Goal: Task Accomplishment & Management: Use online tool/utility

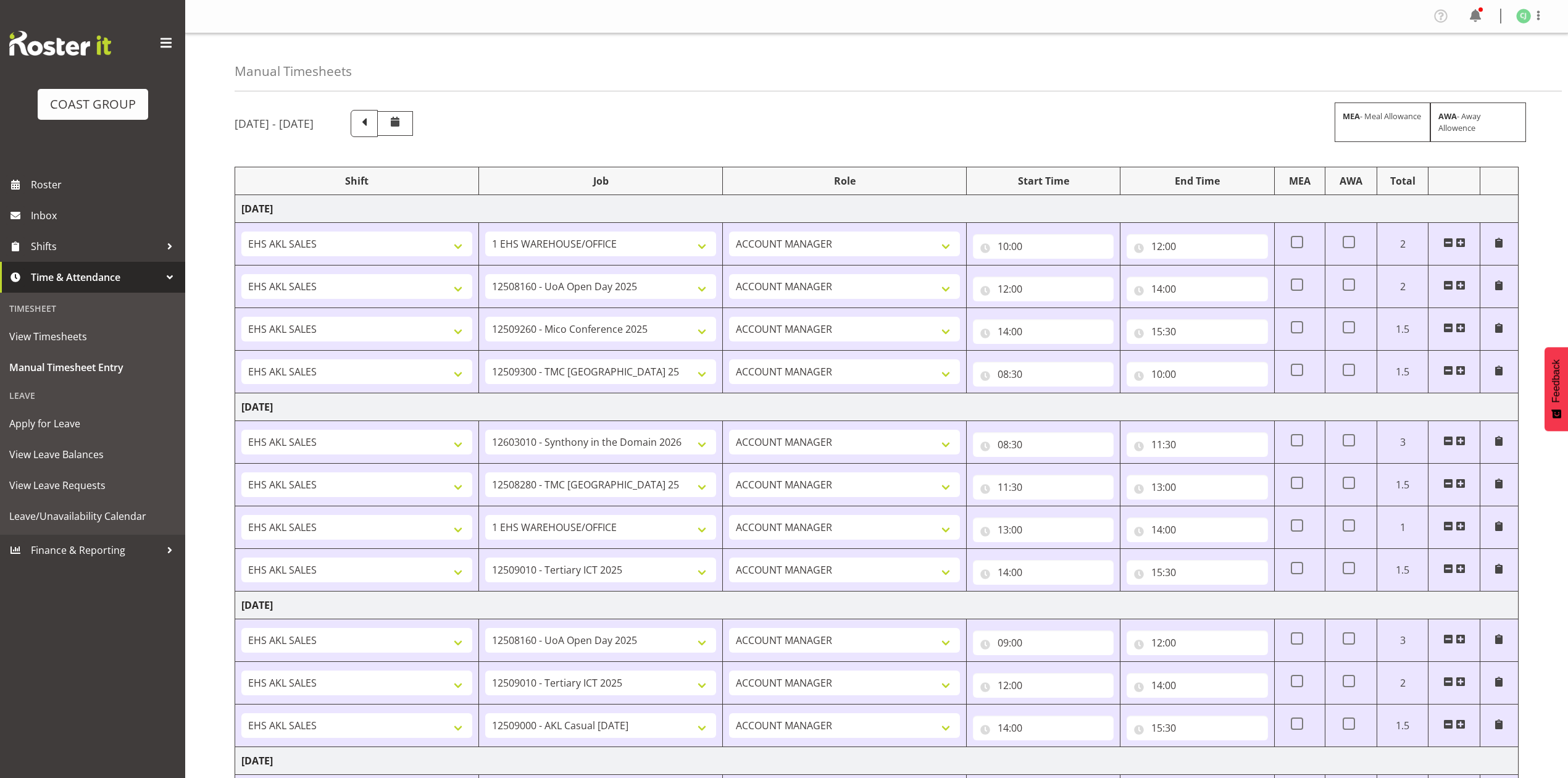
select select "69"
select select "9993"
select select "10275"
select select "10396"
select select "9906"
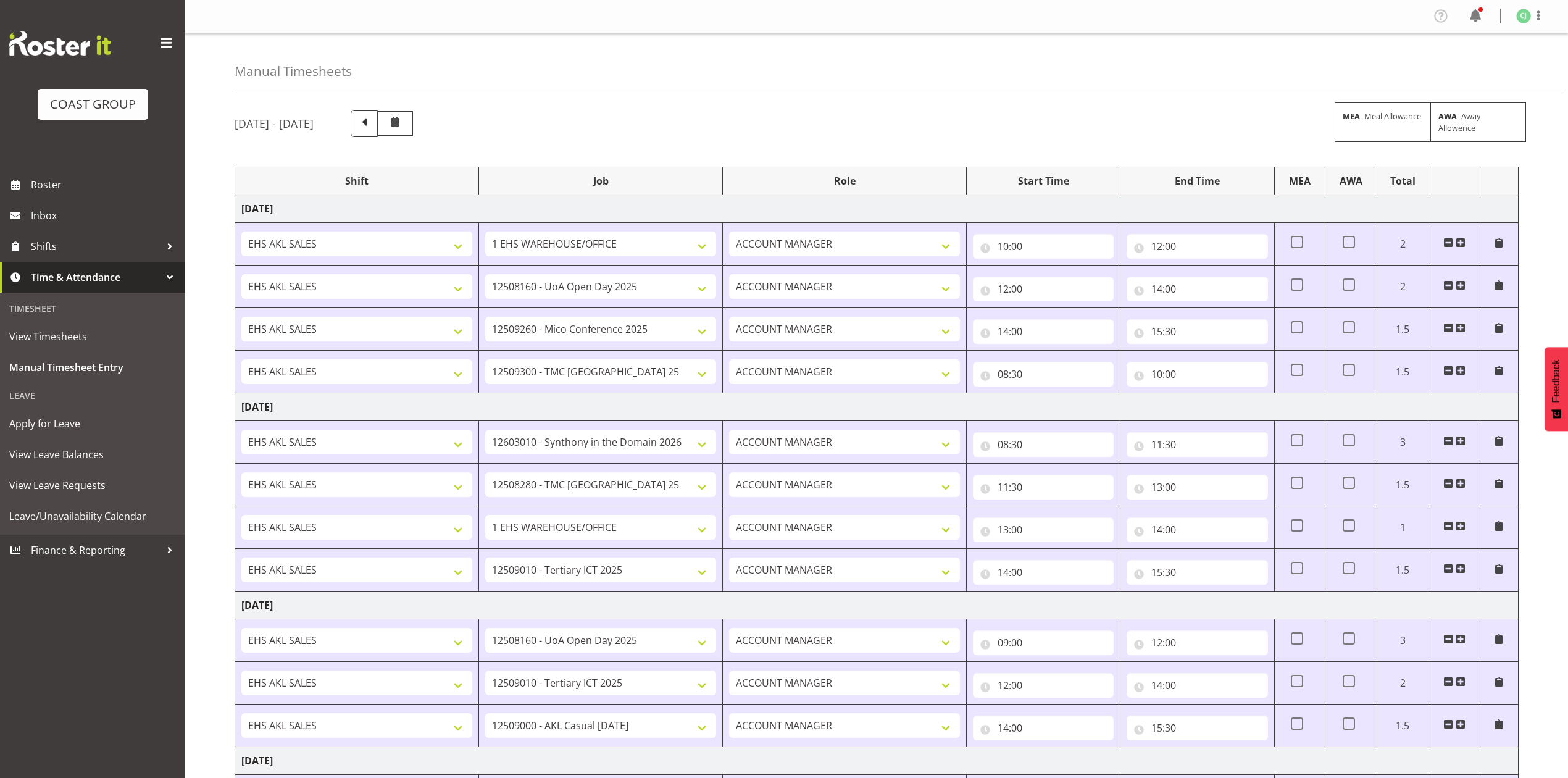
select select "10395"
select select "69"
select select "8955"
select select "9993"
select select "8955"
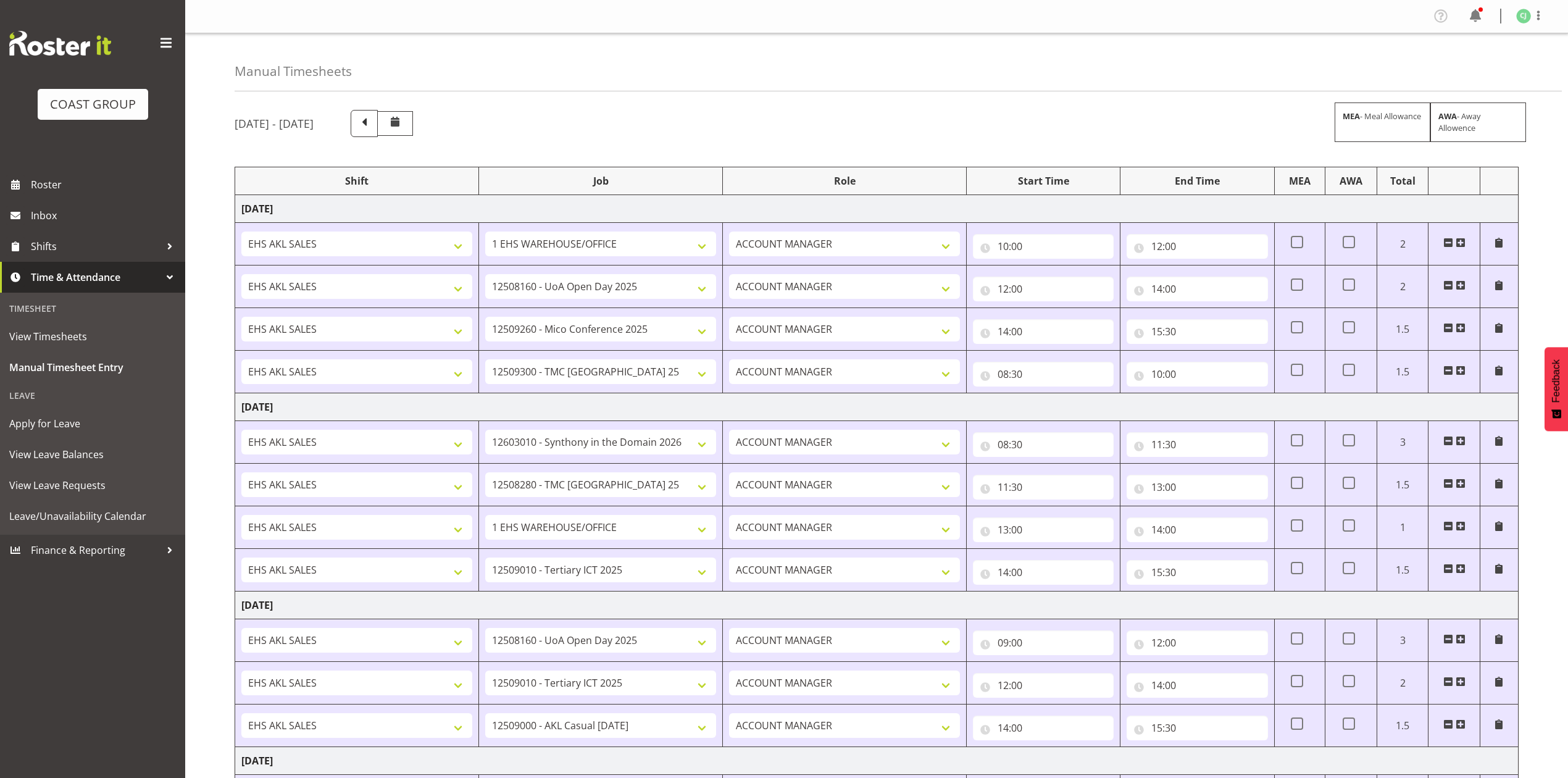
select select "8653"
select select "8955"
select select "9993"
select select "8955"
select select "10275"
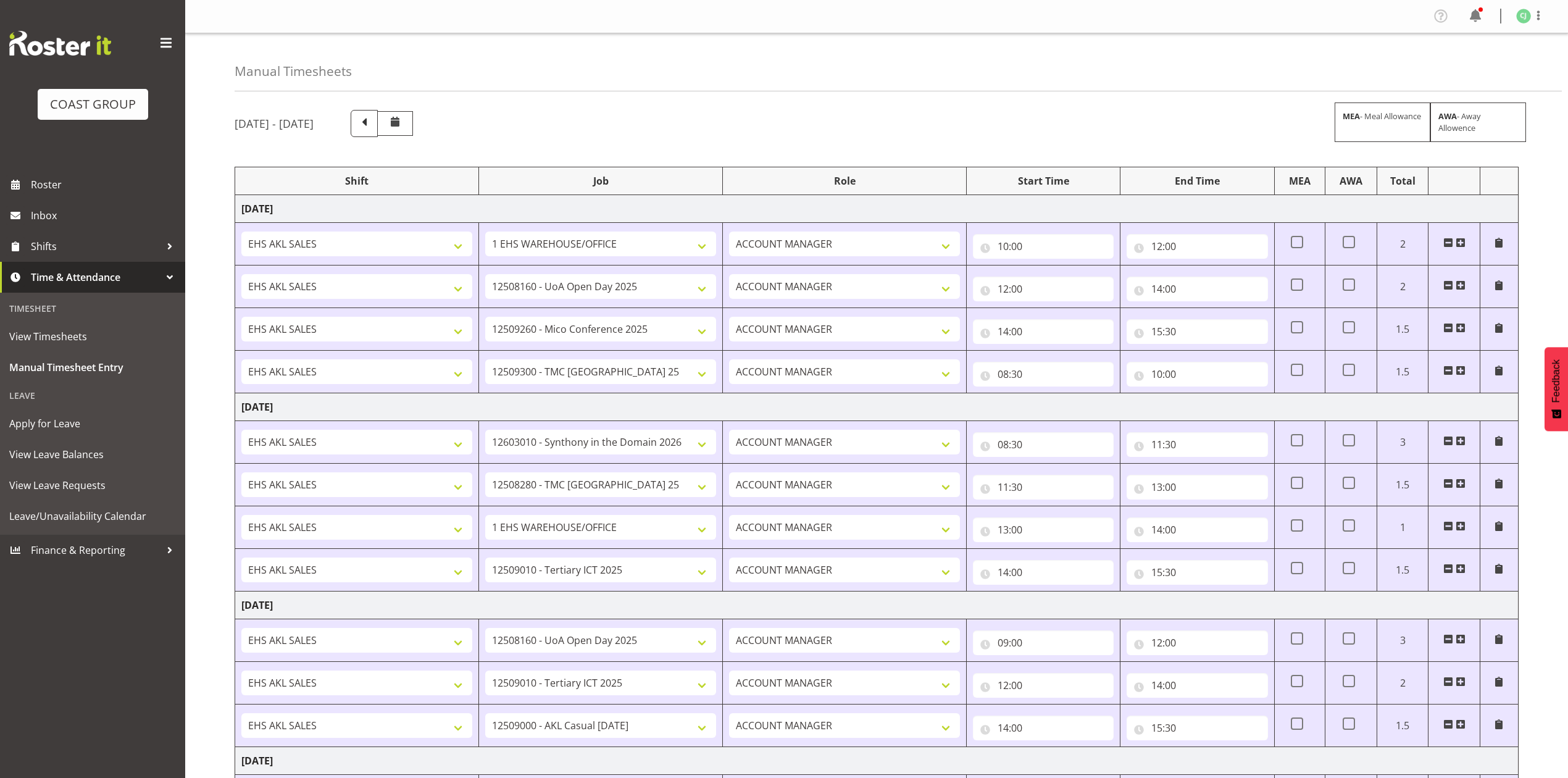
select select "8955"
select select "9993"
select select "10395"
select select "69"
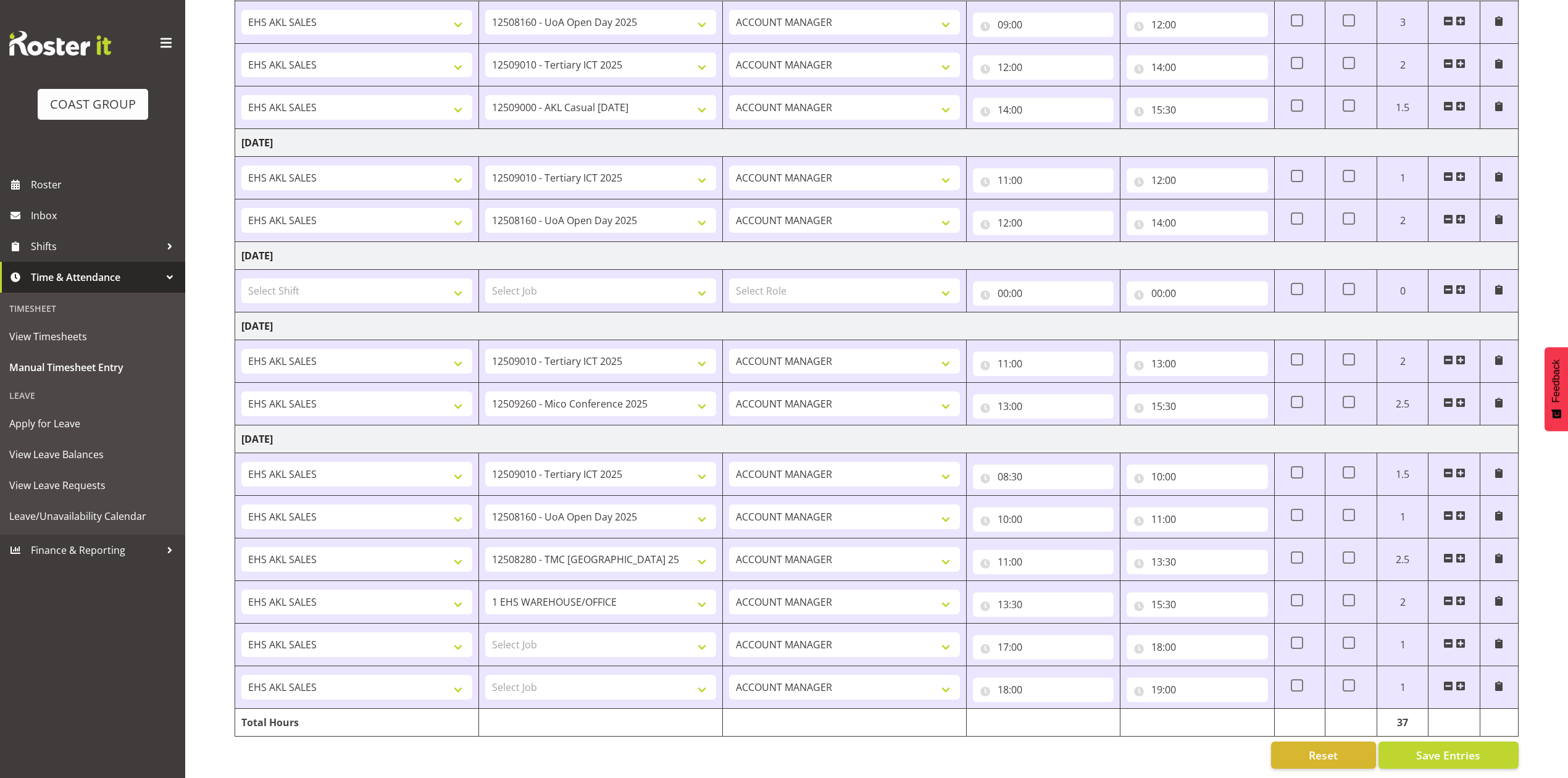
scroll to position [631, 0]
click at [1462, 681] on span at bounding box center [1460, 686] width 10 height 10
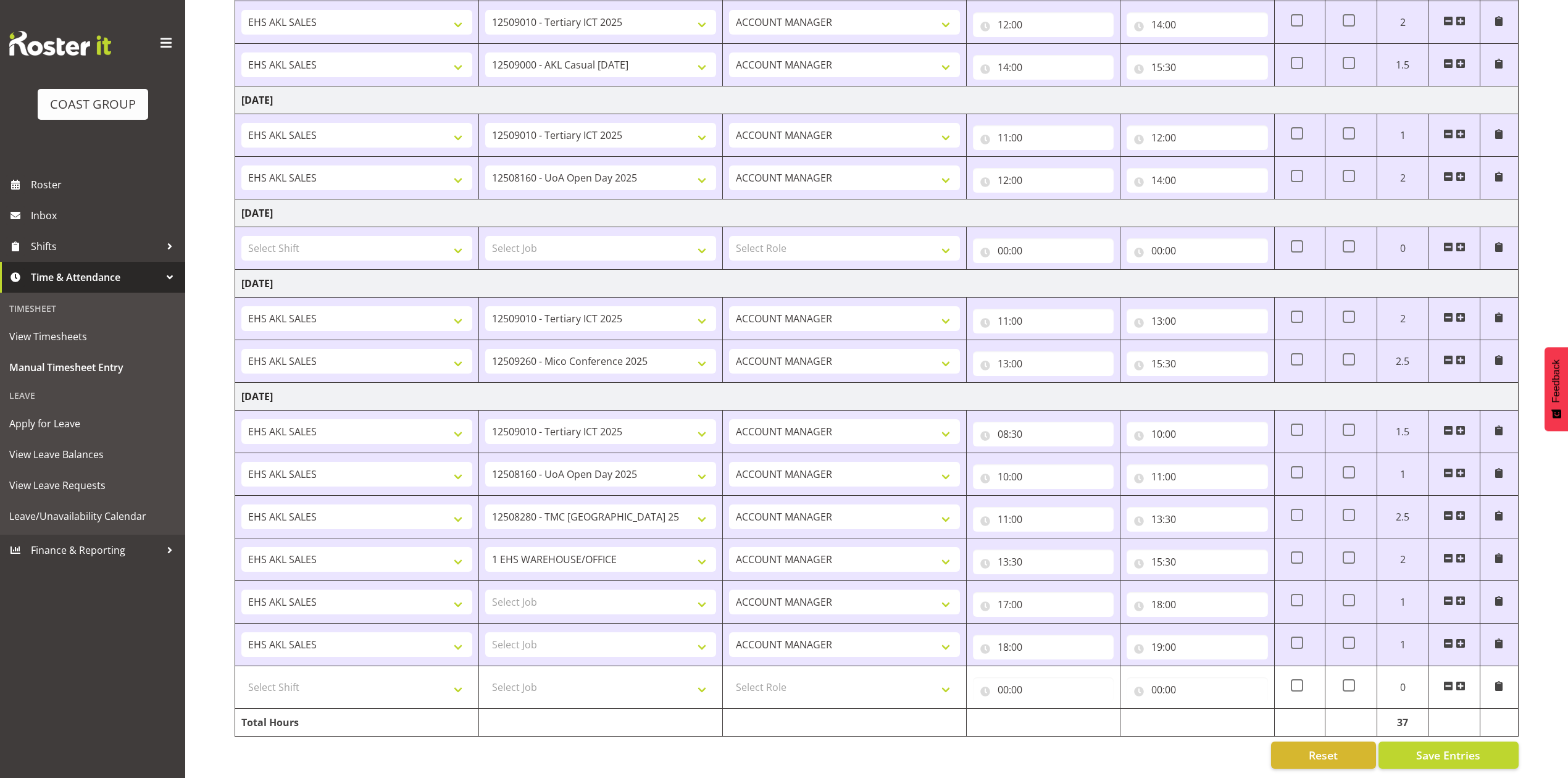
scroll to position [680, 0]
click at [1001, 677] on input "00:00" at bounding box center [1043, 690] width 141 height 25
click at [1054, 710] on select "00 01 02 03 04 05 06 07 08 09 10 11 12 13 14 15 16 17 18 19 20 21 22 23" at bounding box center [1056, 722] width 28 height 25
select select "20"
click at [1043, 710] on select "00 01 02 03 04 05 06 07 08 09 10 11 12 13 14 15 16 17 18 19 20 21 22 23" at bounding box center [1056, 722] width 28 height 25
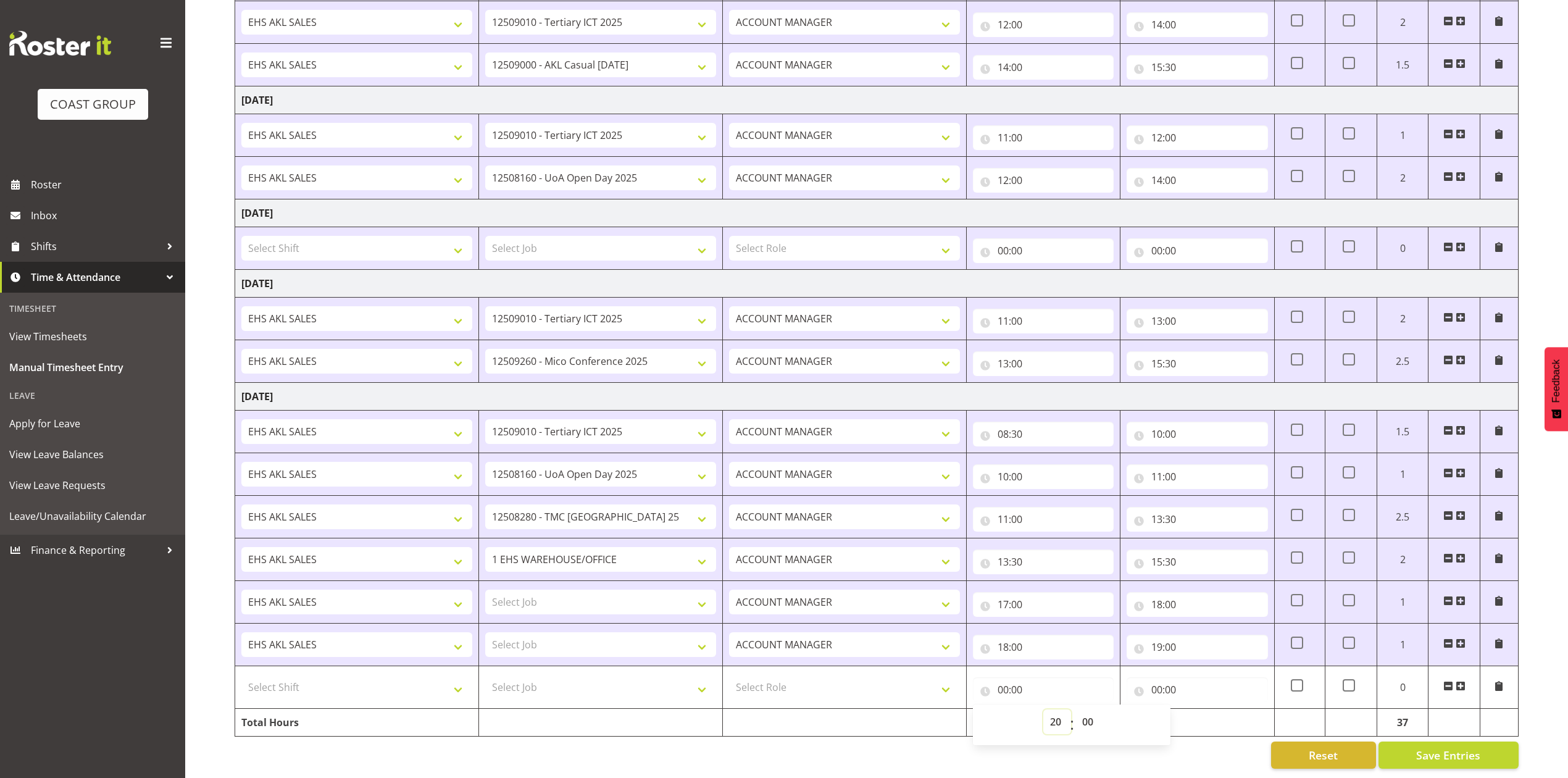
type input "20:00"
click at [1160, 677] on input "00:00" at bounding box center [1197, 690] width 141 height 25
click at [1205, 710] on select "00 01 02 03 04 05 06 07 08 09 10 11 12 13 14 15 16 17 18 19 20 21 22 23" at bounding box center [1210, 722] width 28 height 25
select select "9"
click at [1197, 710] on select "00 01 02 03 04 05 06 07 08 09 10 11 12 13 14 15 16 17 18 19 20 21 22 23" at bounding box center [1210, 722] width 28 height 25
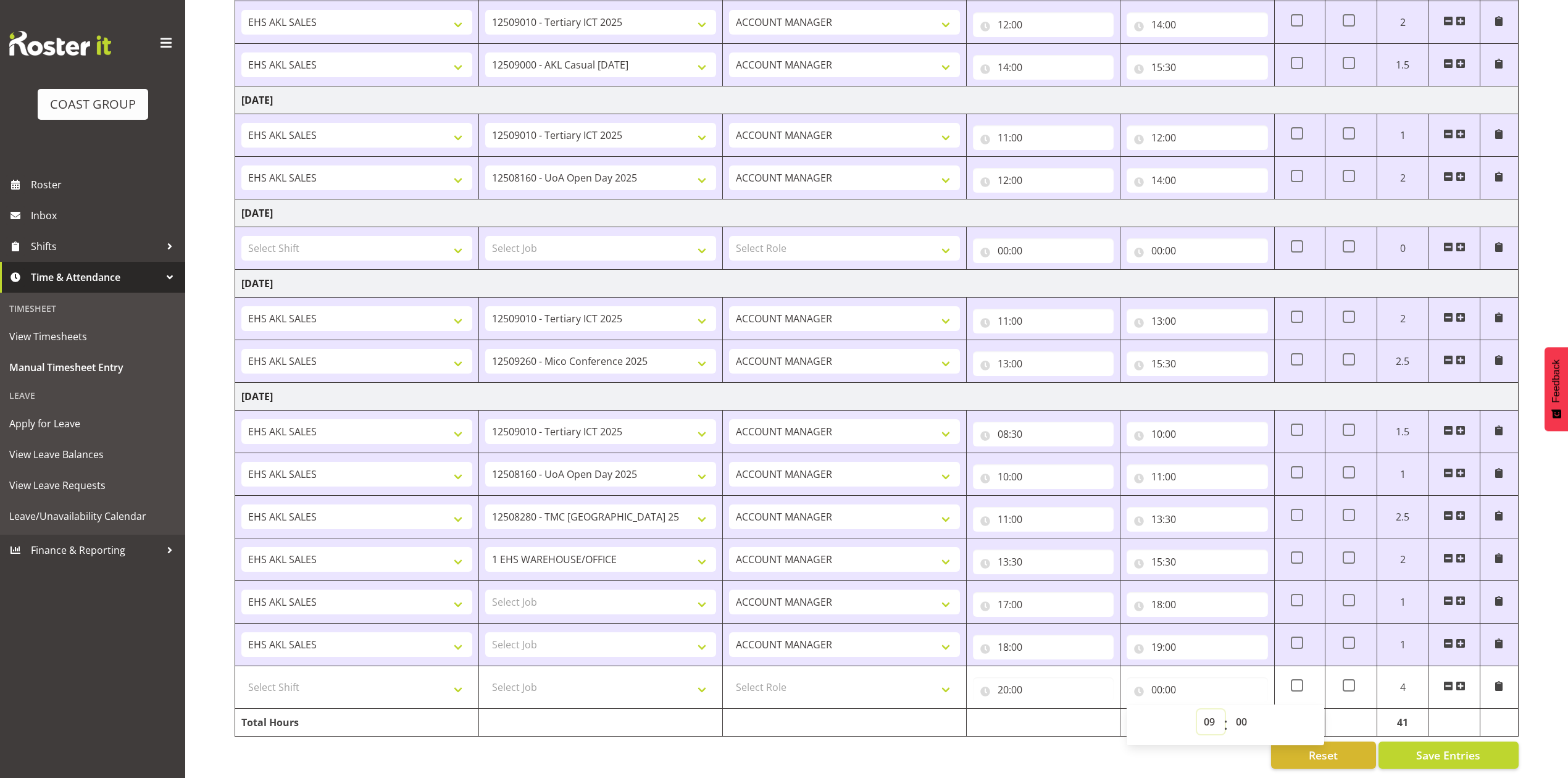
type input "09:00"
click at [1458, 681] on span at bounding box center [1460, 686] width 10 height 10
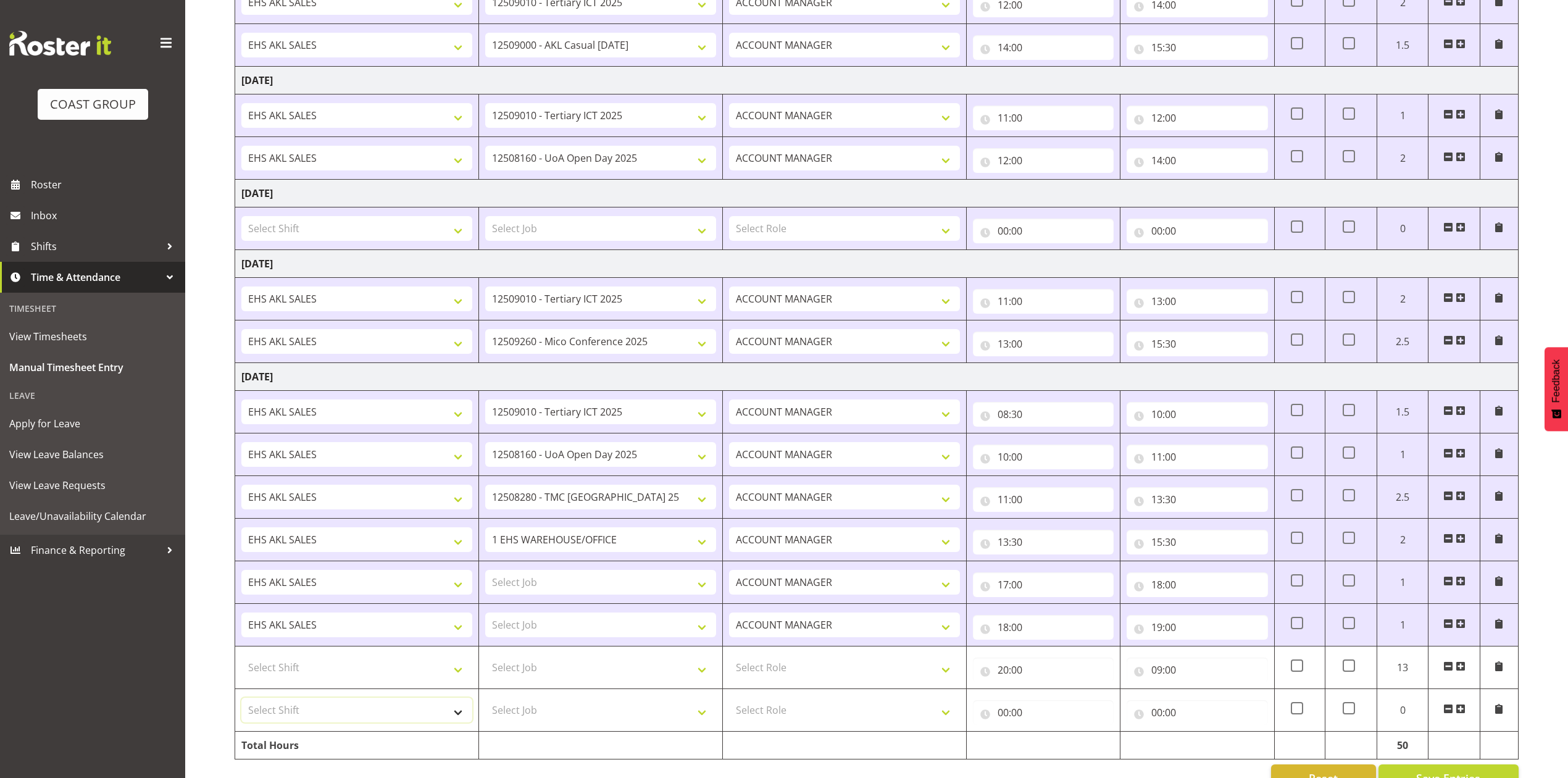
click at [391, 717] on select "Select Shift EHS AKL SALES EHS [PERSON_NAME] Hours EHS [PERSON_NAME] Hours Stri…" at bounding box center [356, 710] width 231 height 25
select select "1327"
click at [241, 705] on select "Select Shift EHS AKL SALES EHS [PERSON_NAME] Hours EHS [PERSON_NAME] Hours Stri…" at bounding box center [356, 710] width 231 height 25
click at [405, 677] on select "Select Shift EHS AKL SALES EHS [PERSON_NAME] Hours EHS [PERSON_NAME] Hours Stri…" at bounding box center [356, 668] width 231 height 25
select select "1327"
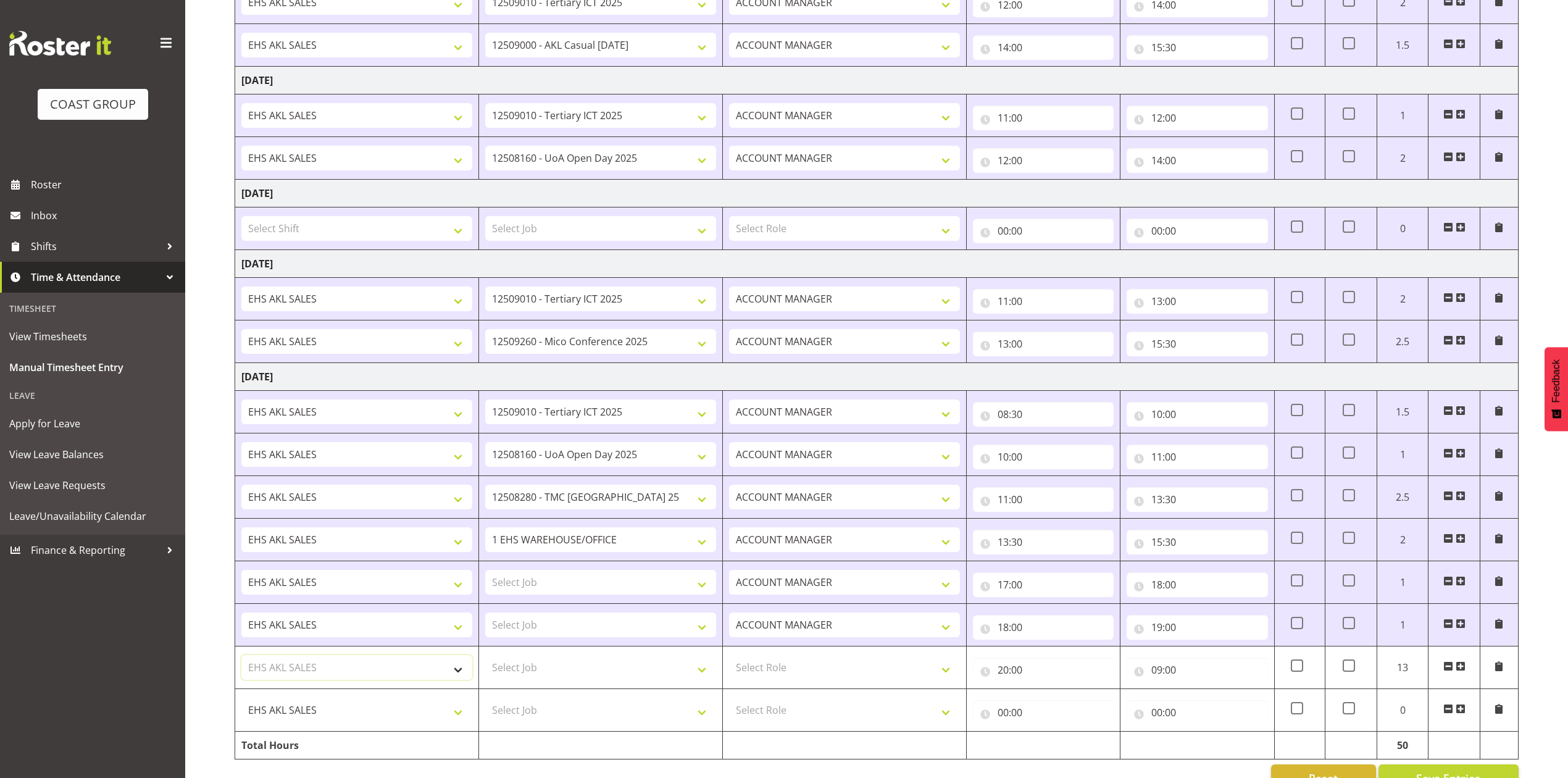
click at [241, 662] on select "Select Shift EHS AKL SALES EHS [PERSON_NAME] Hours EHS [PERSON_NAME] Hours Stri…" at bounding box center [356, 668] width 231 height 25
click at [1159, 677] on input "09:00" at bounding box center [1197, 670] width 141 height 25
click at [1211, 708] on select "00 01 02 03 04 05 06 07 08 09 10 11 12 13 14 15 16 17 18 19 20 21 22 23" at bounding box center [1210, 702] width 28 height 25
select select "21"
click at [1197, 696] on select "00 01 02 03 04 05 06 07 08 09 10 11 12 13 14 15 16 17 18 19 20 21 22 23" at bounding box center [1210, 702] width 28 height 25
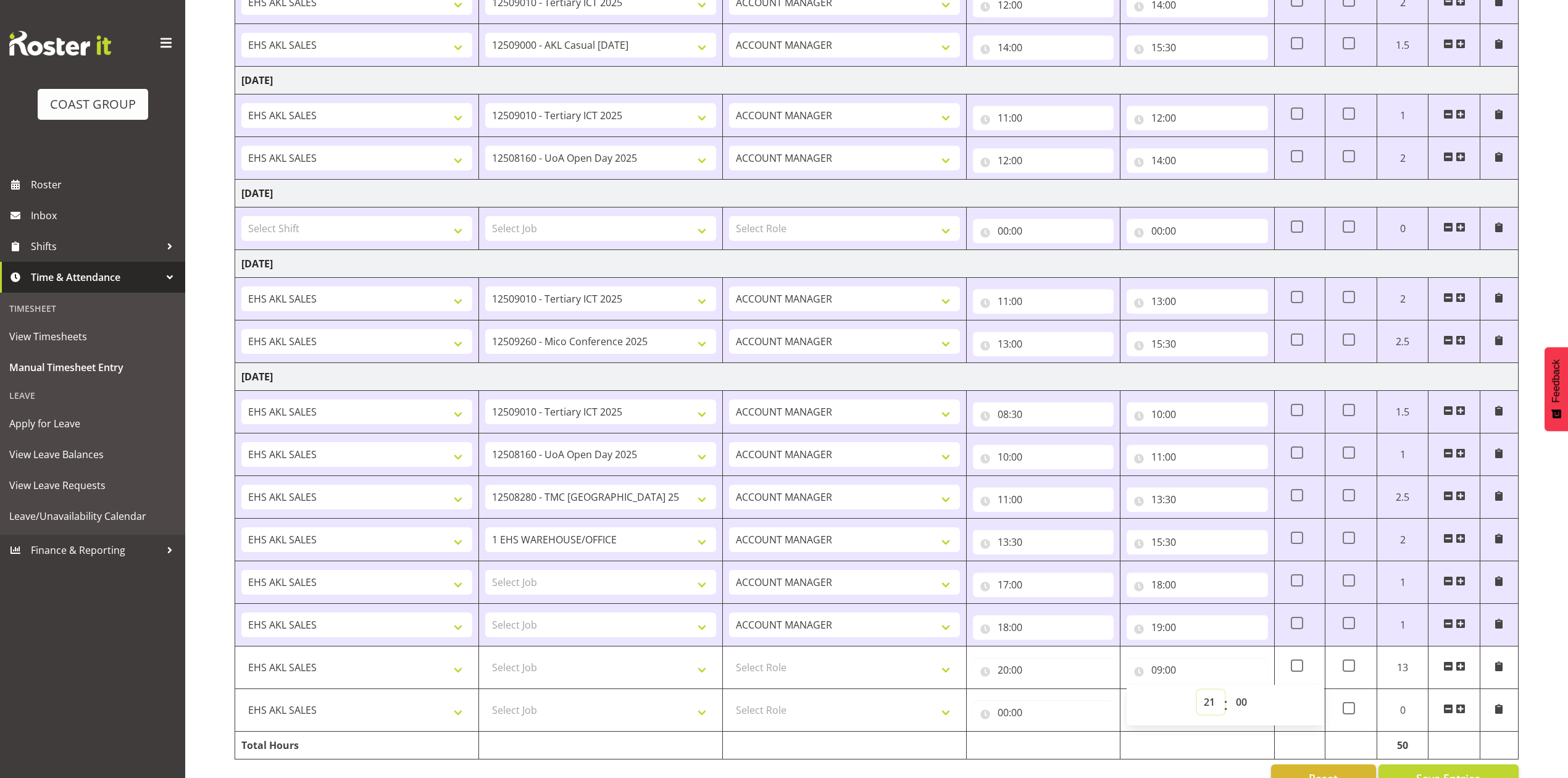
type input "21:00"
click at [1248, 704] on select "00 01 02 03 04 05 06 07 08 09 10 11 12 13 14 15 16 17 18 19 20 21 22 23 24 25 2…" at bounding box center [1243, 702] width 28 height 25
click at [1025, 715] on input "00:00" at bounding box center [1043, 713] width 141 height 25
drag, startPoint x: 1065, startPoint y: 751, endPoint x: 1061, endPoint y: 741, distance: 10.8
click at [1065, 751] on select "00 01 02 03 04 05 06 07 08 09 10 11 12 13 14 15 16 17 18 19 20 21 22 23" at bounding box center [1056, 745] width 28 height 25
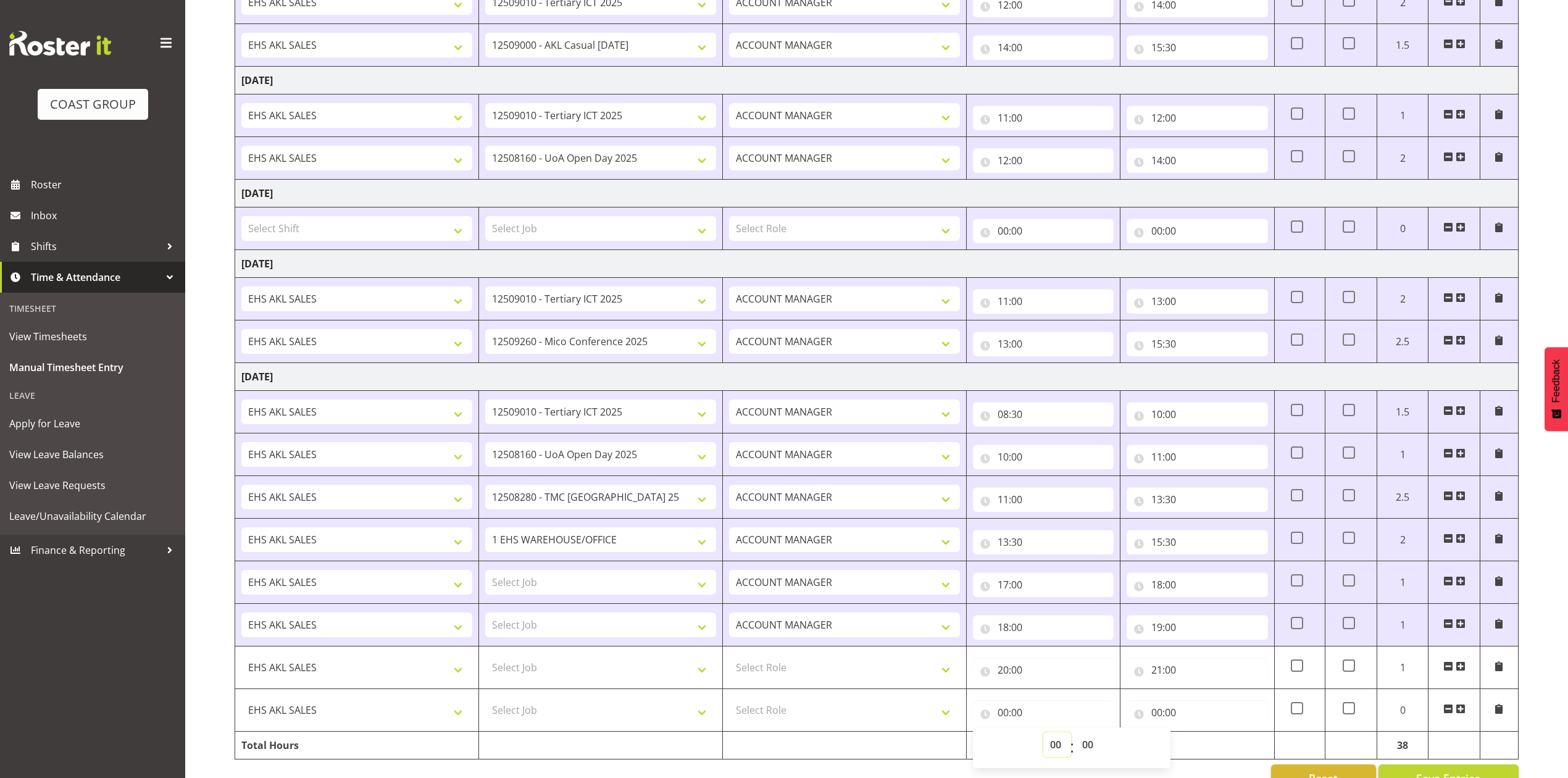
select select "21"
click at [1043, 739] on select "00 01 02 03 04 05 06 07 08 09 10 11 12 13 14 15 16 17 18 19 20 21 22 23" at bounding box center [1056, 745] width 28 height 25
type input "21:00"
click at [1154, 724] on input "00:00" at bounding box center [1197, 713] width 141 height 25
click at [1208, 747] on select "00 01 02 03 04 05 06 07 08 09 10 11 12 13 14 15 16 17 18 19 20 21 22 23" at bounding box center [1210, 745] width 28 height 25
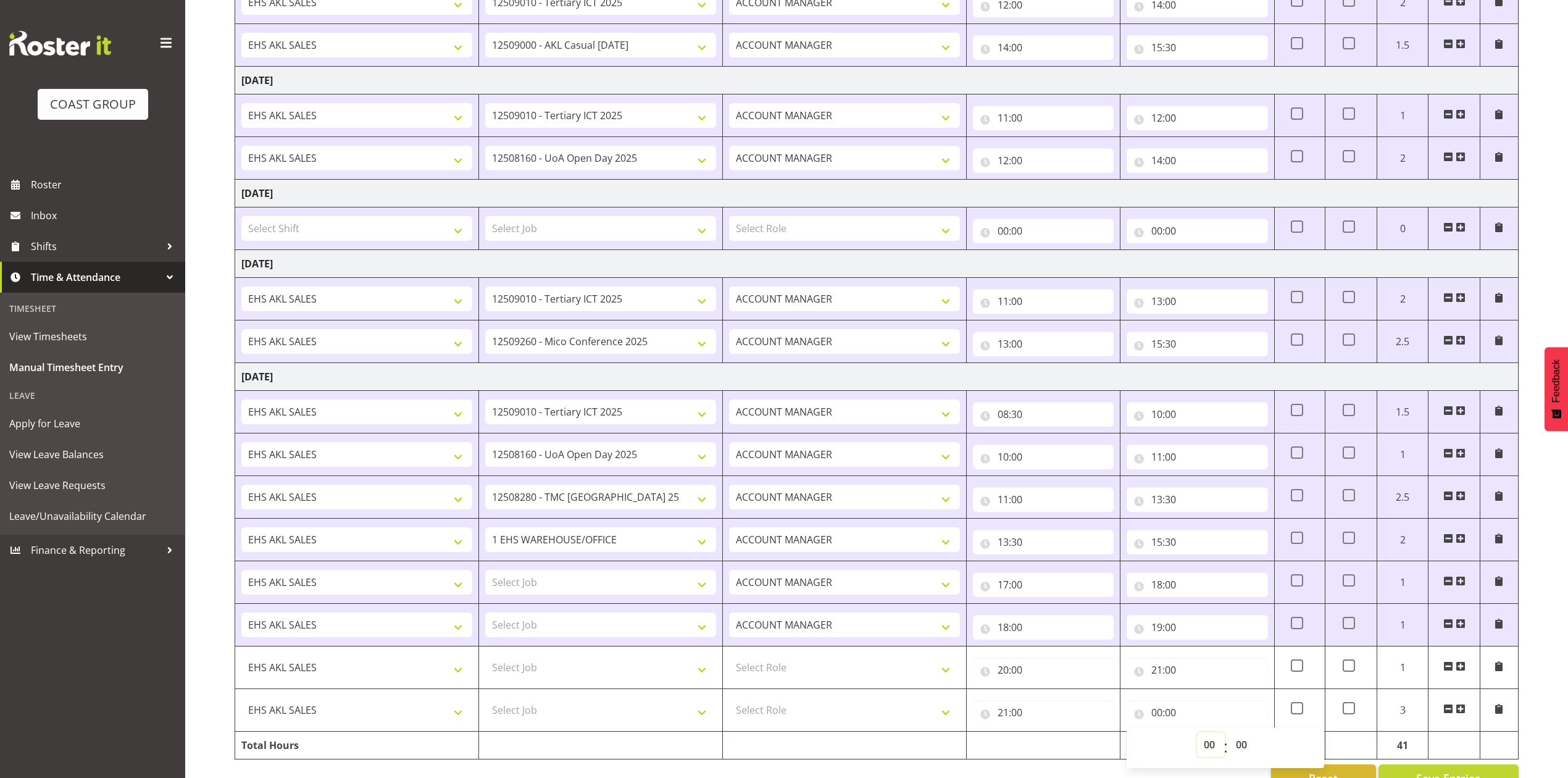
select select "21"
click at [1197, 739] on select "00 01 02 03 04 05 06 07 08 09 10 11 12 13 14 15 16 17 18 19 20 21 22 23" at bounding box center [1210, 745] width 28 height 25
type input "21:00"
drag, startPoint x: 1245, startPoint y: 748, endPoint x: 1241, endPoint y: 740, distance: 8.9
click at [1245, 747] on select "00 01 02 03 04 05 06 07 08 09 10 11 12 13 14 15 16 17 18 19 20 21 22 23 24 25 2…" at bounding box center [1243, 745] width 28 height 25
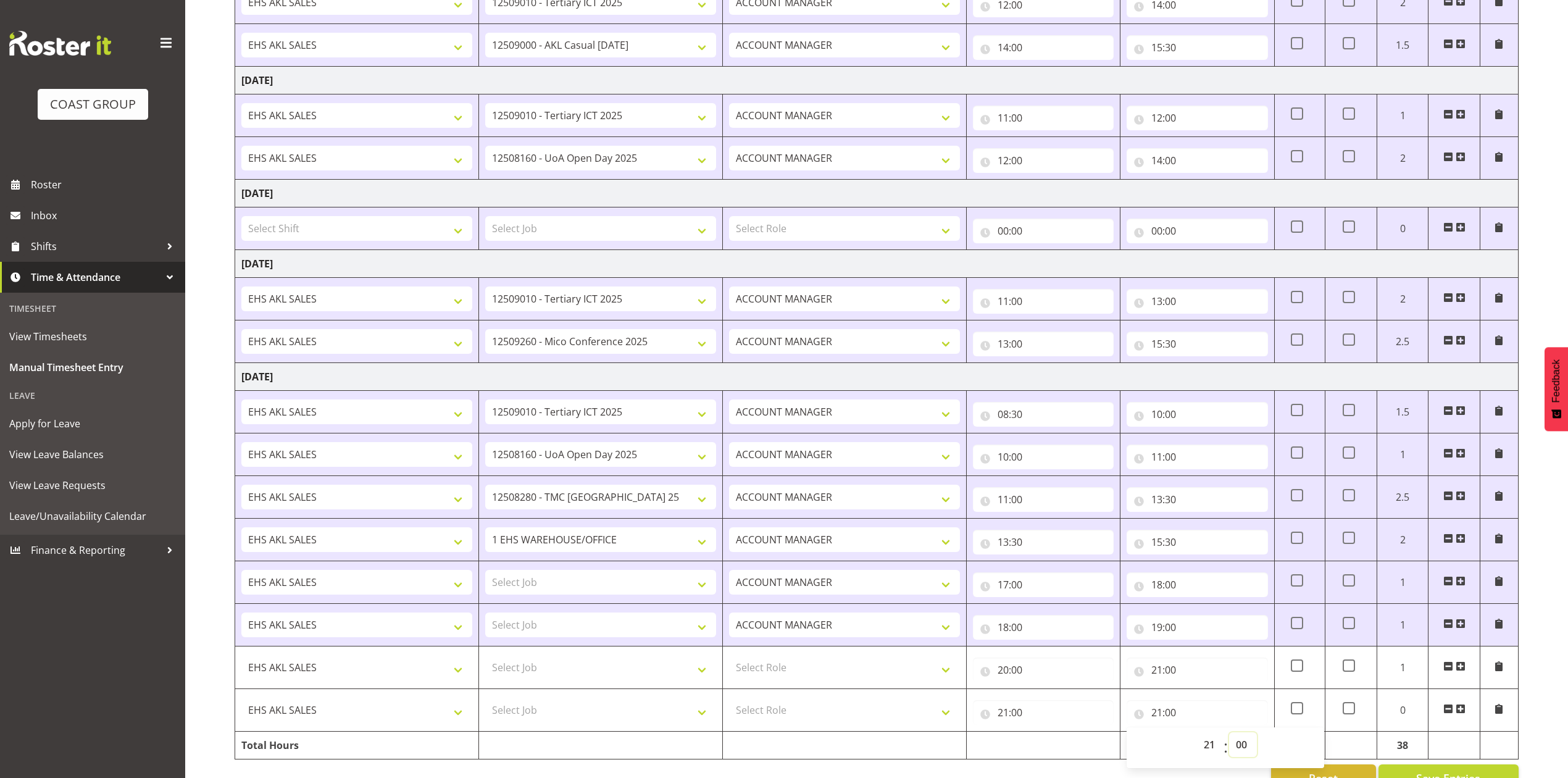
select select "30"
click at [1229, 739] on select "00 01 02 03 04 05 06 07 08 09 10 11 12 13 14 15 16 17 18 19 20 21 22 23 24 25 2…" at bounding box center [1243, 745] width 28 height 25
type input "21:30"
click at [649, 717] on select "Select Job 1 Carlton Events 1 [PERSON_NAME][GEOGRAPHIC_DATA] 1 [PERSON_NAME][GE…" at bounding box center [600, 710] width 231 height 25
select select "10489"
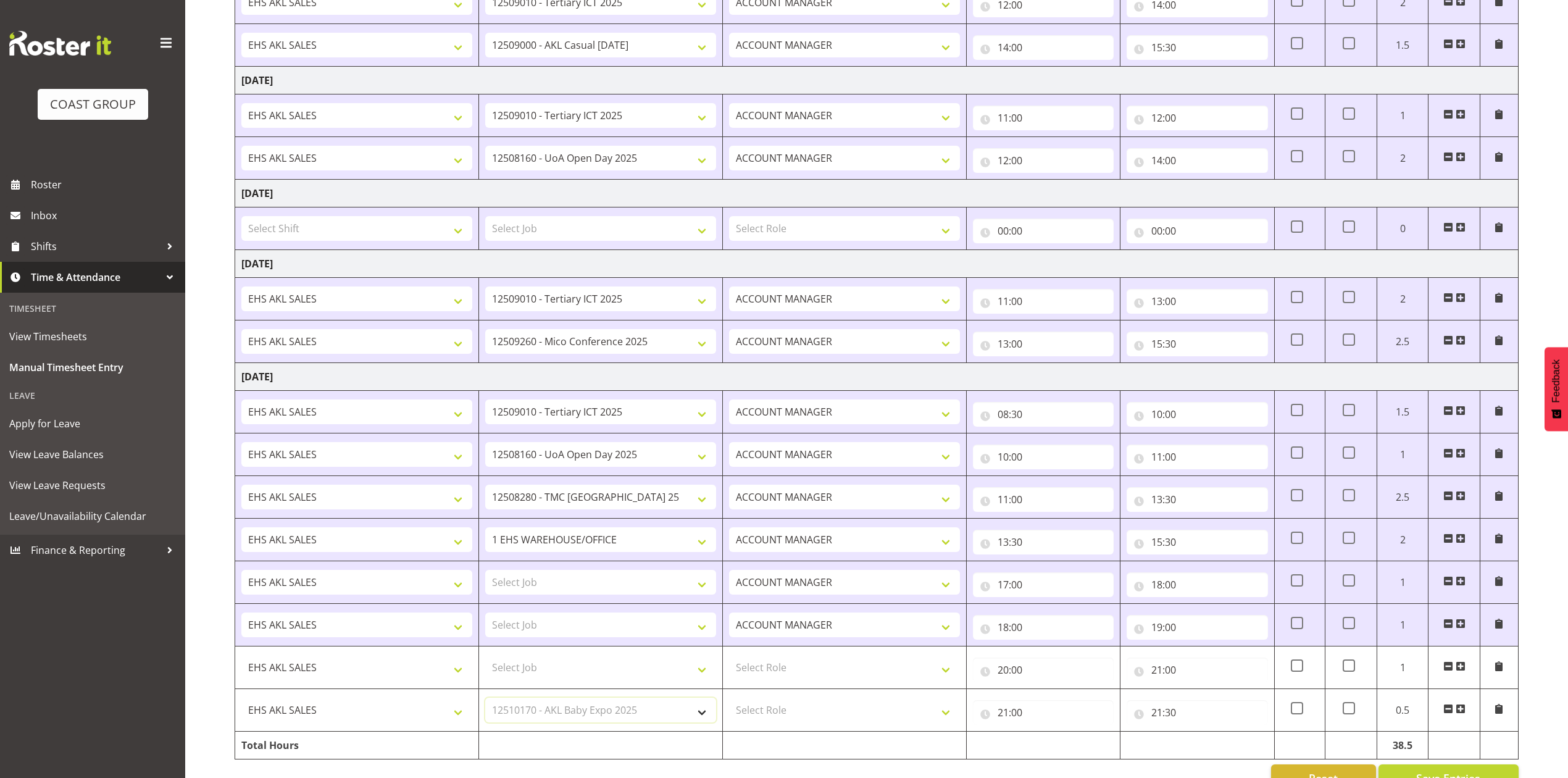
click at [485, 705] on select "Select Job 1 Carlton Events 1 [PERSON_NAME][GEOGRAPHIC_DATA] 1 [PERSON_NAME][GE…" at bounding box center [600, 710] width 231 height 25
click at [767, 712] on select "Select Role ACCOUNT MANAGER Account Manager" at bounding box center [844, 710] width 231 height 25
select select "197"
click at [729, 705] on select "Select Role ACCOUNT MANAGER Account Manager" at bounding box center [844, 710] width 231 height 25
click at [790, 670] on select "Select Role ACCOUNT MANAGER Account Manager" at bounding box center [844, 668] width 231 height 25
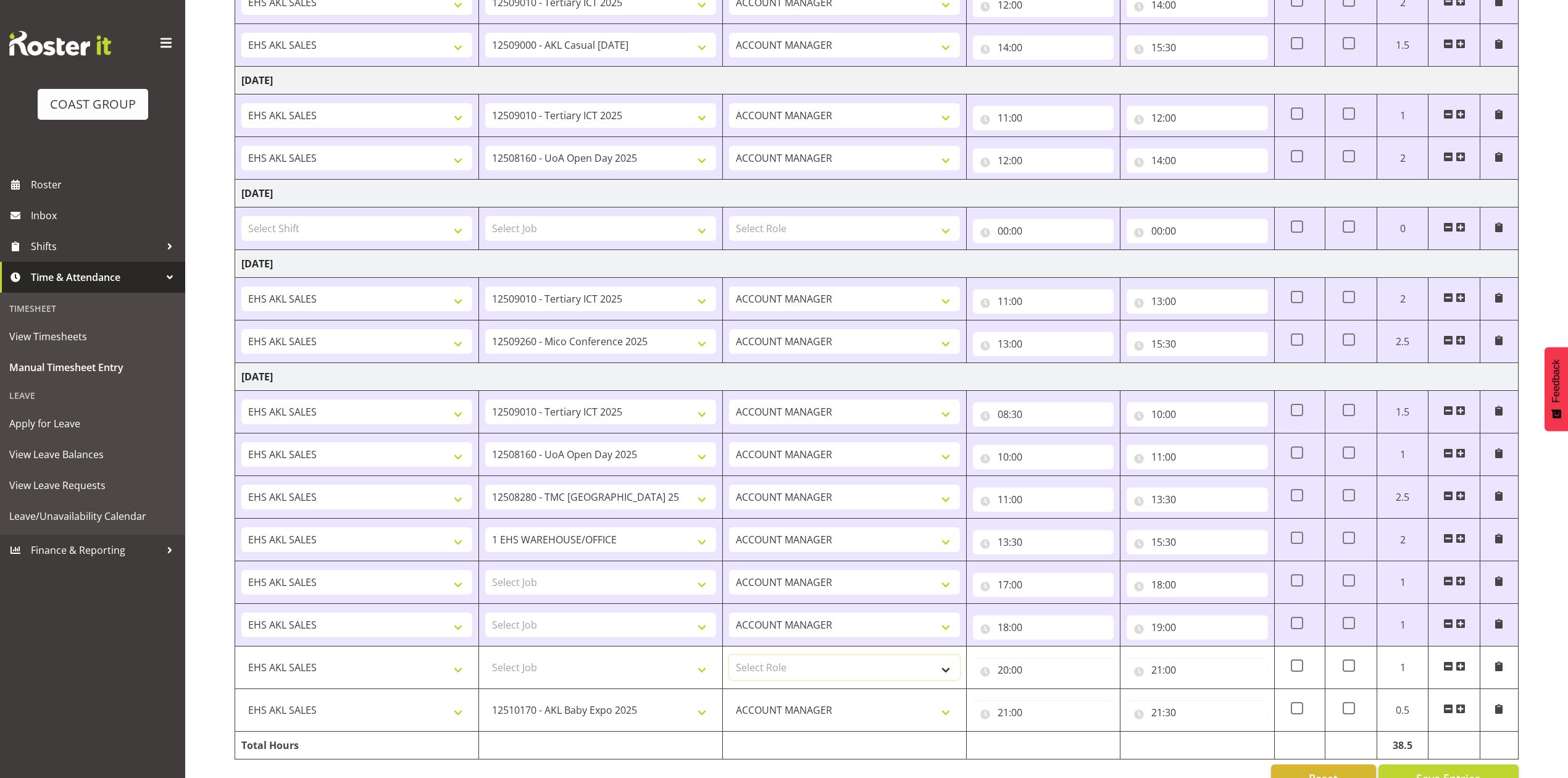
select select "197"
click at [729, 662] on select "Select Role ACCOUNT MANAGER Account Manager" at bounding box center [844, 668] width 231 height 25
click at [648, 672] on select "Select Job 1 Carlton Events 1 [PERSON_NAME][GEOGRAPHIC_DATA] 1 [PERSON_NAME][GE…" at bounding box center [600, 668] width 231 height 25
select select "8955"
click at [485, 662] on select "Select Job 1 Carlton Events 1 [PERSON_NAME][GEOGRAPHIC_DATA] 1 [PERSON_NAME][GE…" at bounding box center [600, 668] width 231 height 25
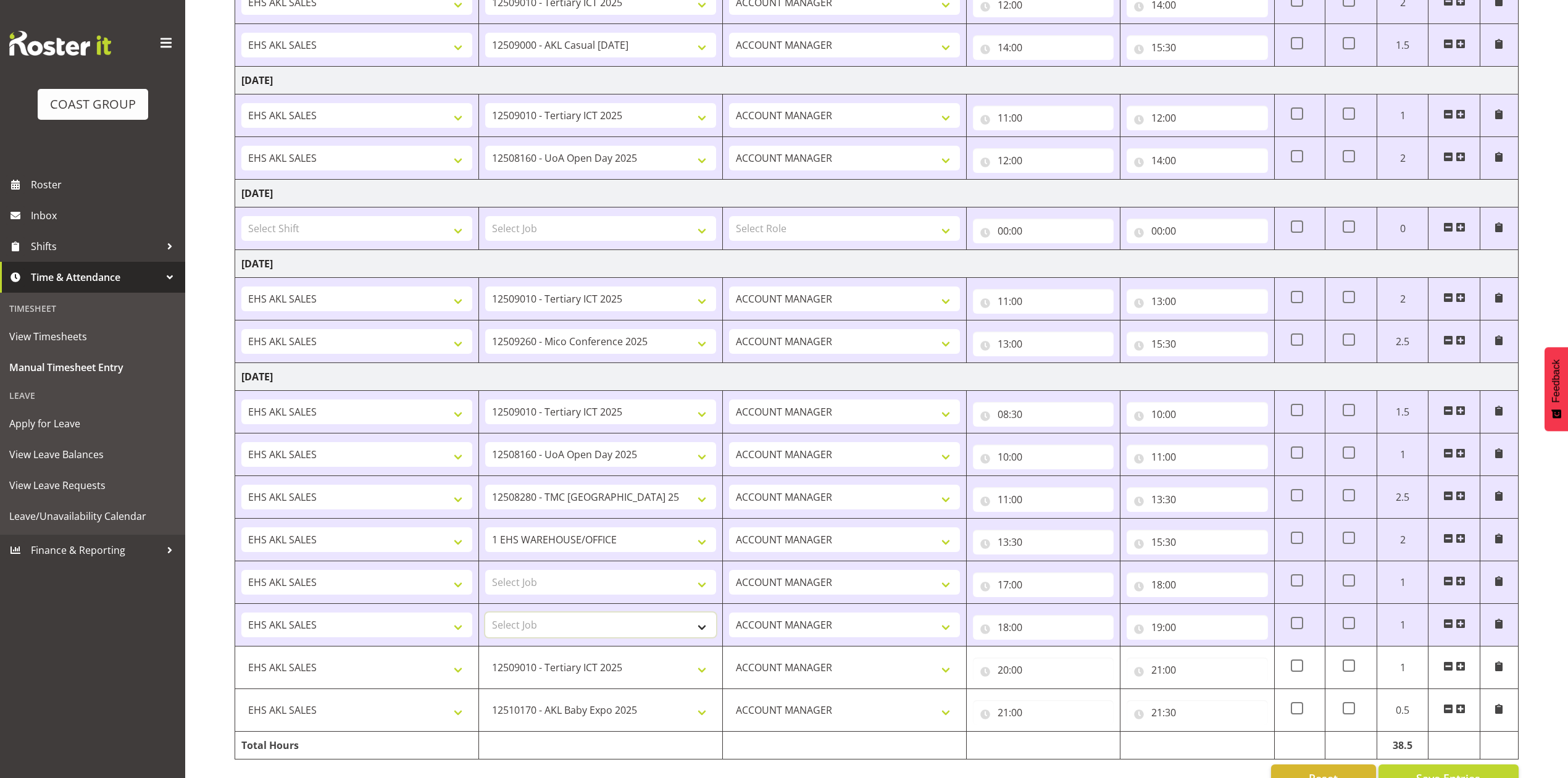
click at [624, 629] on select "Select Job 1 Carlton Events 1 [PERSON_NAME][GEOGRAPHIC_DATA] 1 [PERSON_NAME][GE…" at bounding box center [600, 625] width 231 height 25
select select "8652"
click at [485, 619] on select "Select Job 1 Carlton Events 1 [PERSON_NAME][GEOGRAPHIC_DATA] 1 [PERSON_NAME][GE…" at bounding box center [600, 625] width 231 height 25
click at [630, 586] on select "Select Job 1 Carlton Events 1 [PERSON_NAME][GEOGRAPHIC_DATA] 1 [PERSON_NAME][GE…" at bounding box center [600, 583] width 231 height 25
select select "8653"
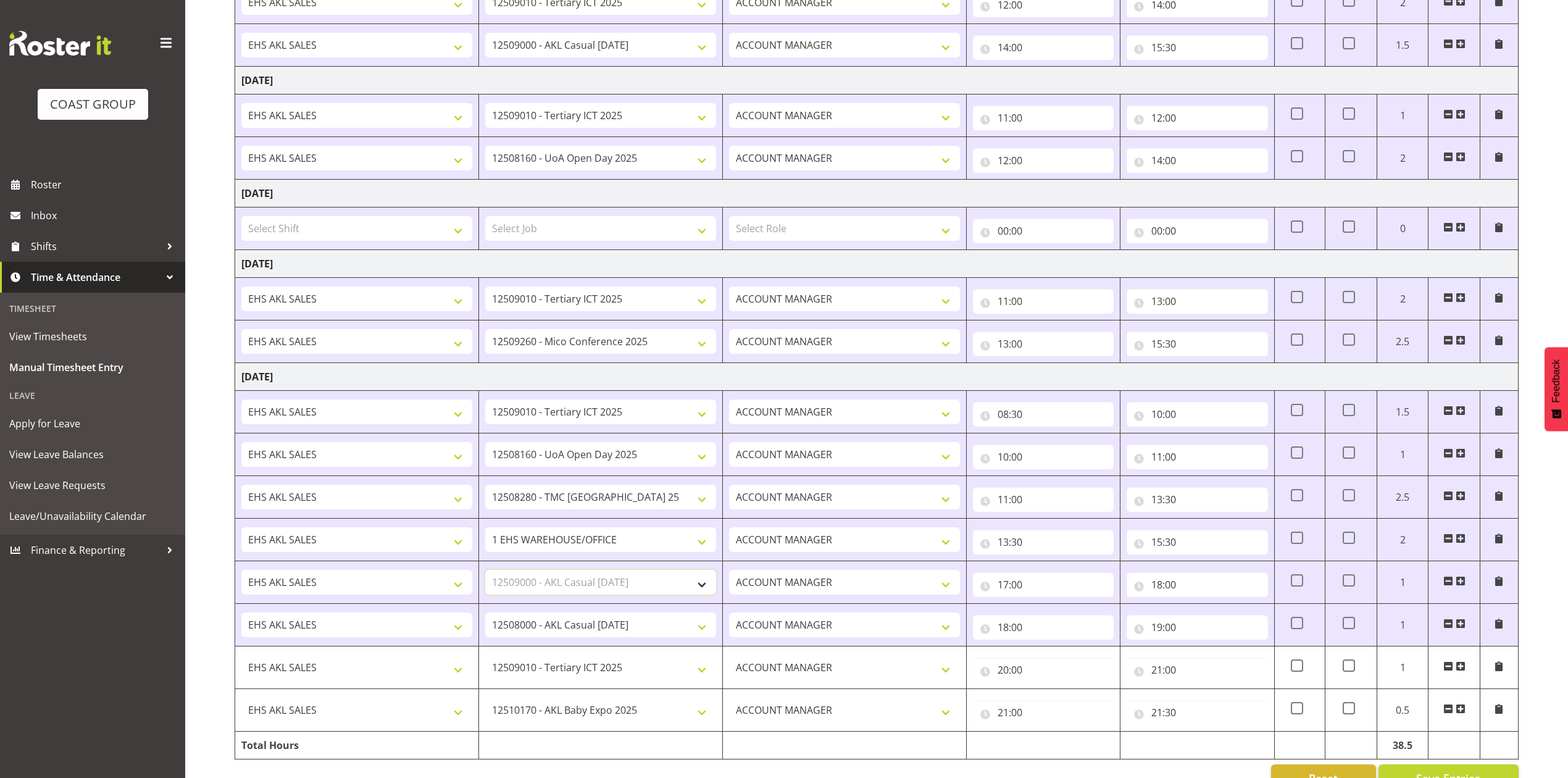
click at [485, 576] on select "Select Job 1 Carlton Events 1 [PERSON_NAME][GEOGRAPHIC_DATA] 1 [PERSON_NAME][GE…" at bounding box center [600, 583] width 231 height 25
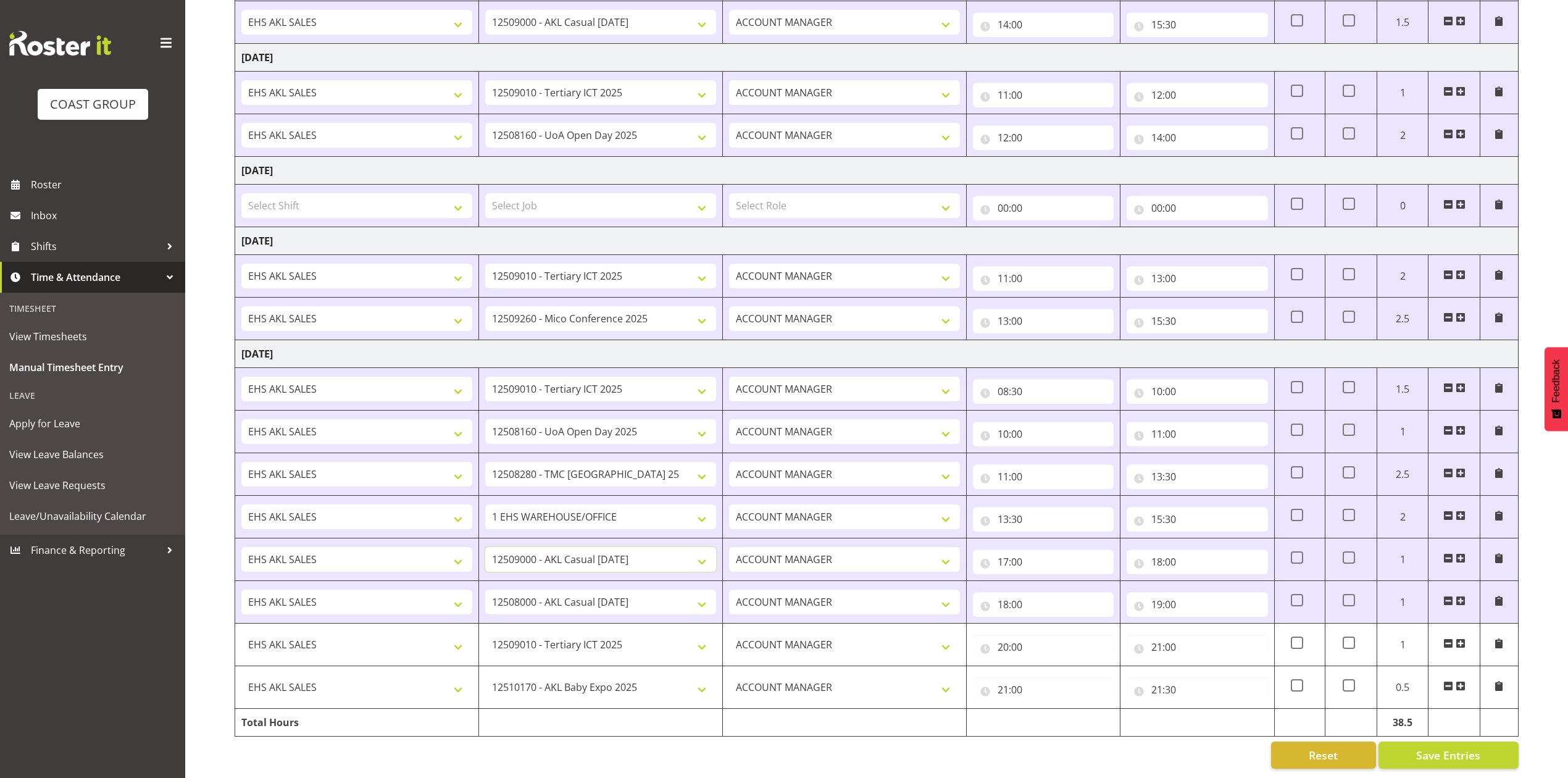
scroll to position [724, 0]
click at [1434, 747] on span "Save Entries" at bounding box center [1448, 755] width 64 height 16
